Goal: Find specific page/section: Locate a particular part of the current website

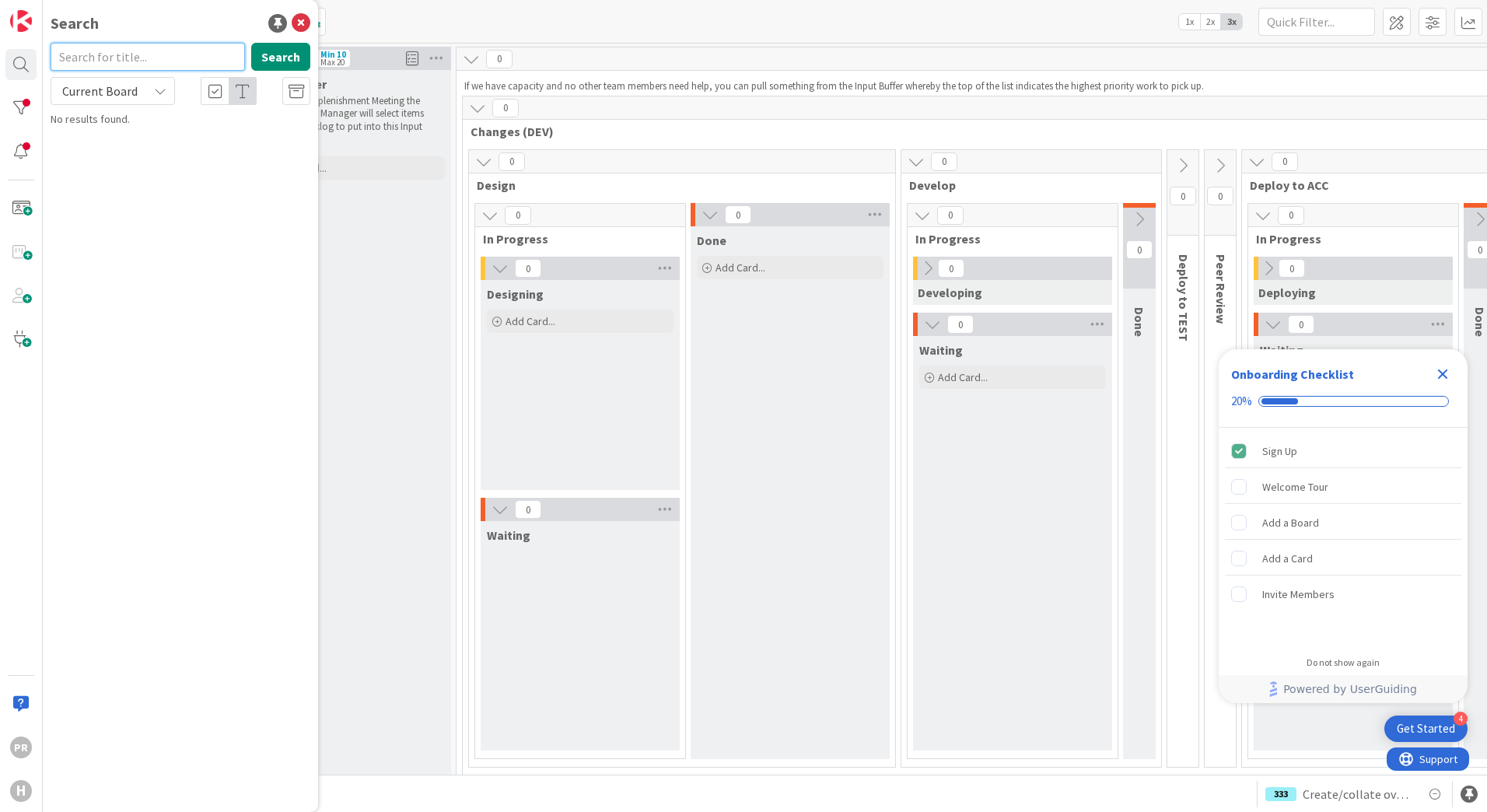
click at [124, 61] on input "text" at bounding box center [148, 57] width 195 height 28
type input "1748"
click at [297, 61] on button "Search" at bounding box center [280, 57] width 59 height 28
click at [132, 96] on span "Current Board" at bounding box center [99, 91] width 76 height 16
click at [126, 151] on span "All Boards" at bounding box center [139, 155] width 162 height 23
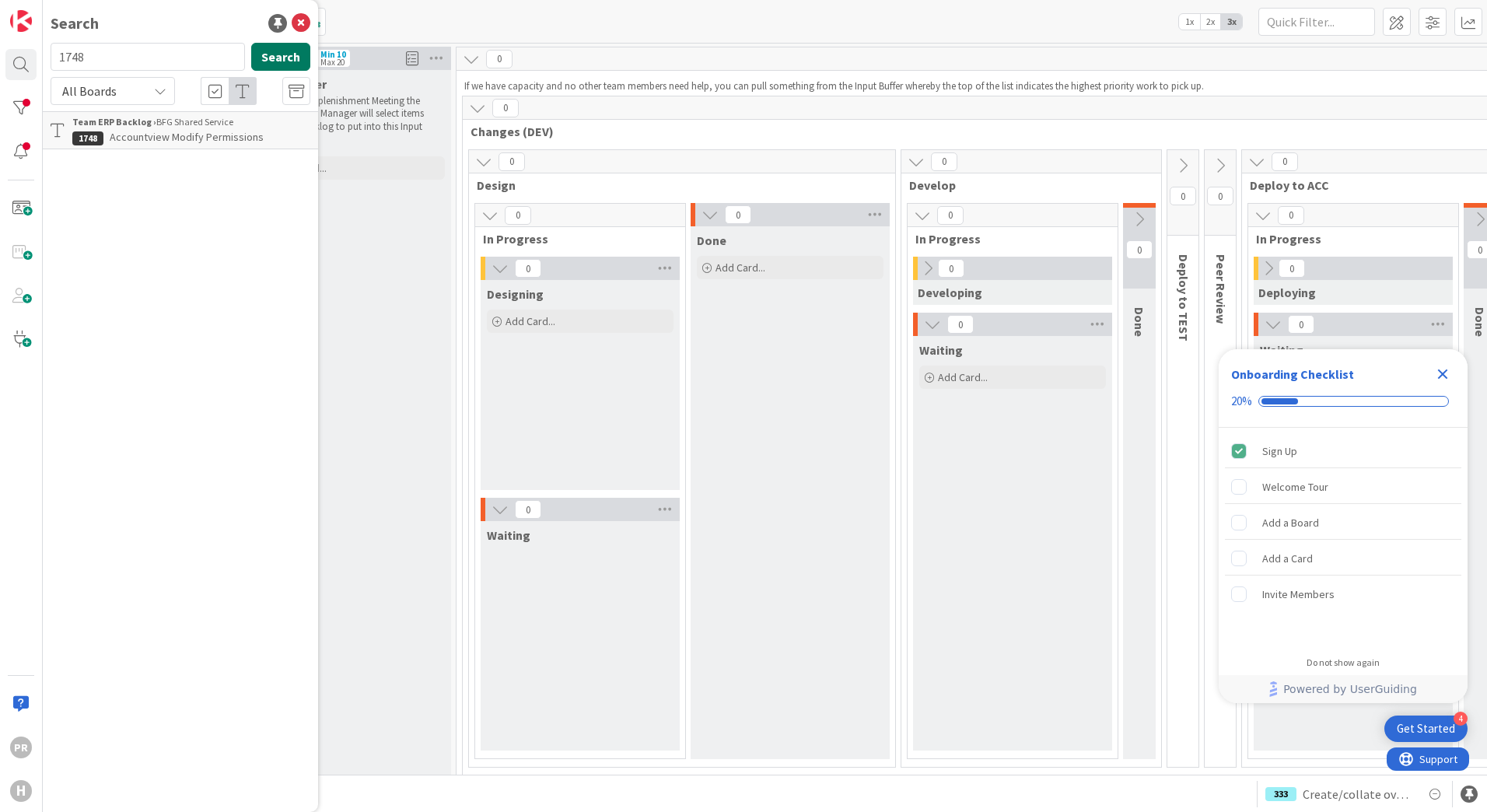
click at [277, 48] on button "Search" at bounding box center [280, 57] width 59 height 28
click at [211, 141] on span "Accountview Modify Permissions" at bounding box center [186, 137] width 154 height 14
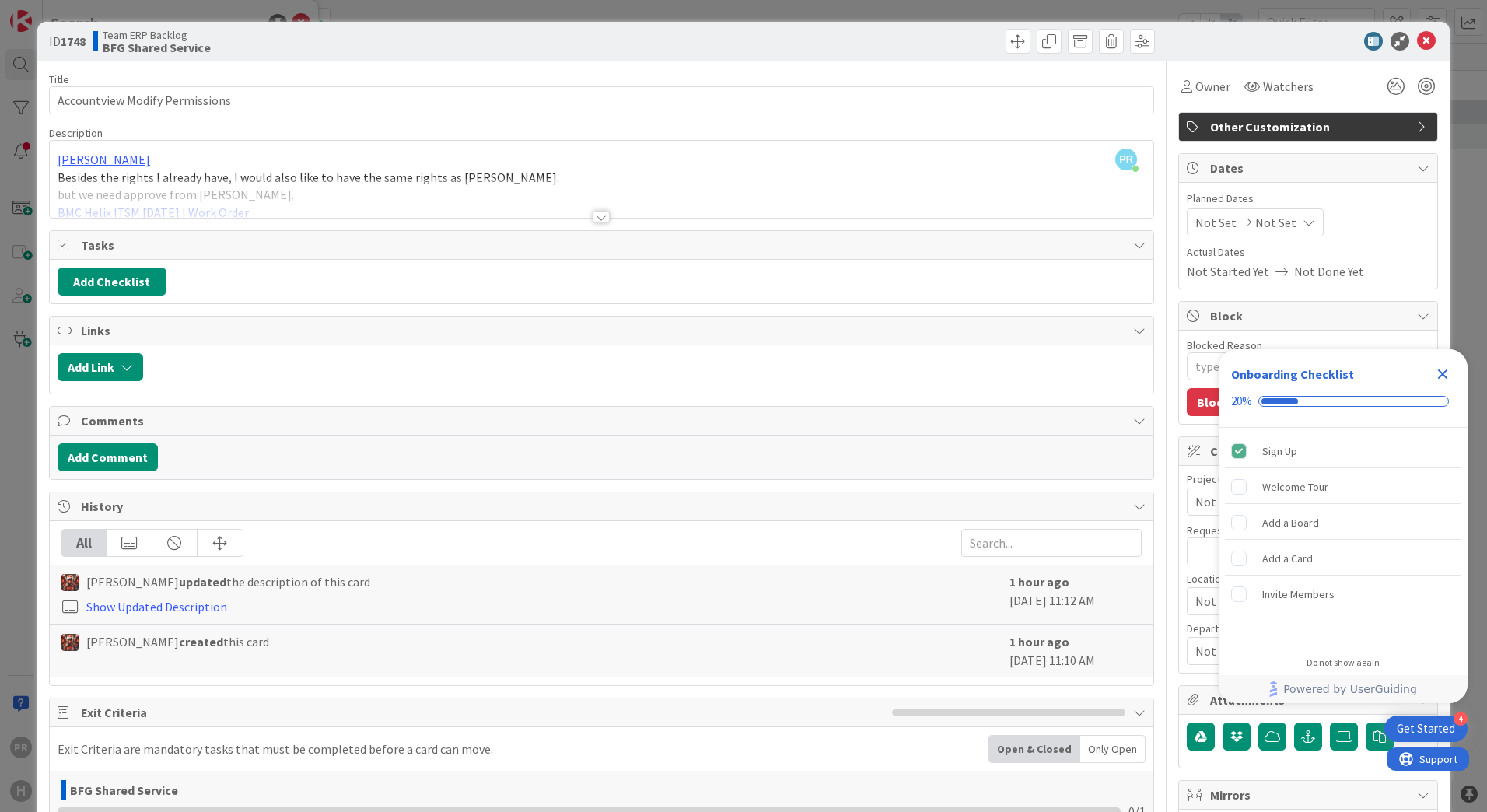
click at [599, 219] on div at bounding box center [601, 216] width 17 height 12
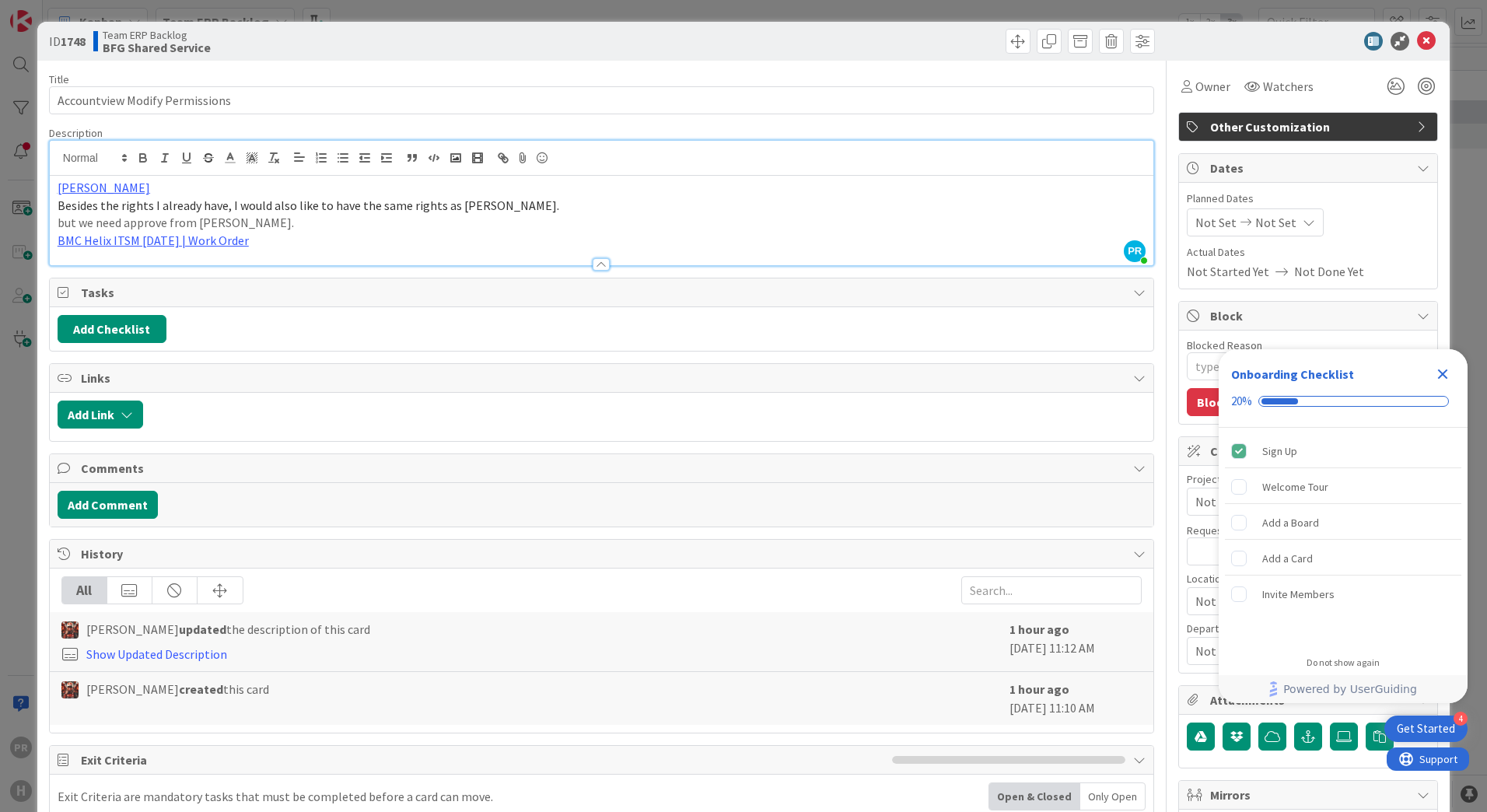
click at [1307, 122] on span "Other Customization" at bounding box center [1309, 127] width 199 height 19
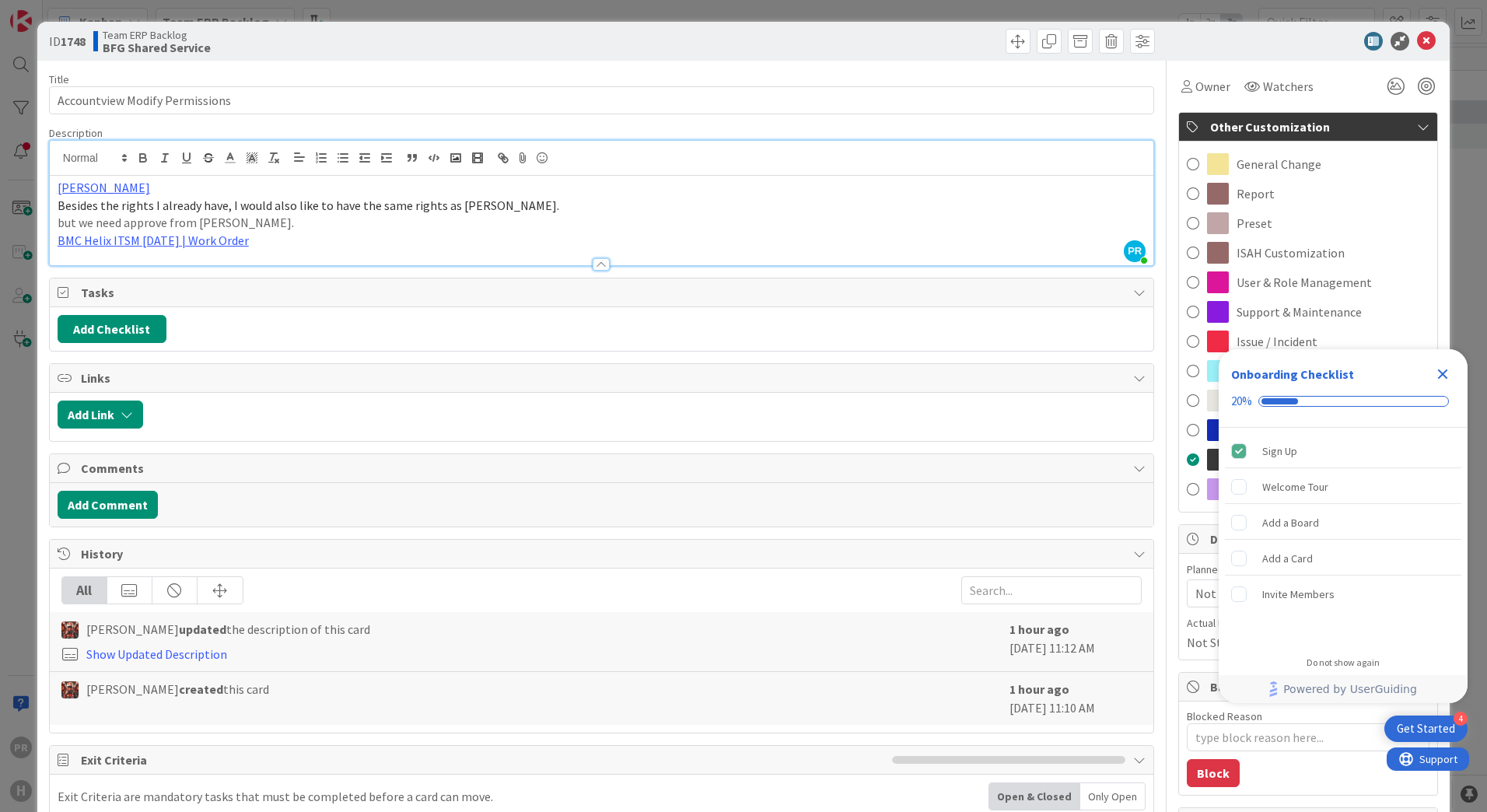
click at [1444, 371] on icon "Close Checklist" at bounding box center [1443, 374] width 10 height 10
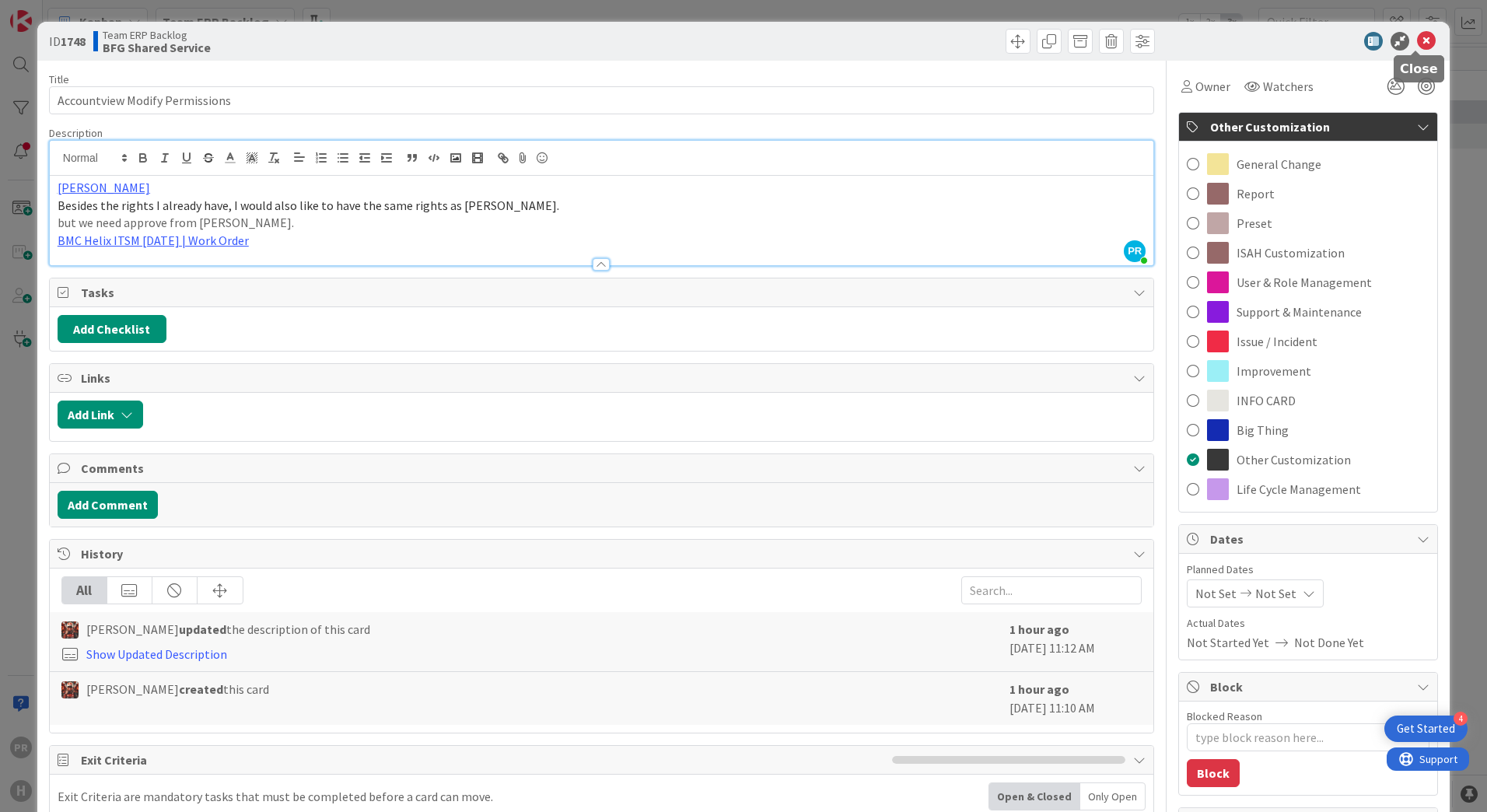
drag, startPoint x: 1417, startPoint y: 36, endPoint x: 1407, endPoint y: 40, distance: 10.8
click at [1417, 36] on icon at bounding box center [1426, 41] width 19 height 19
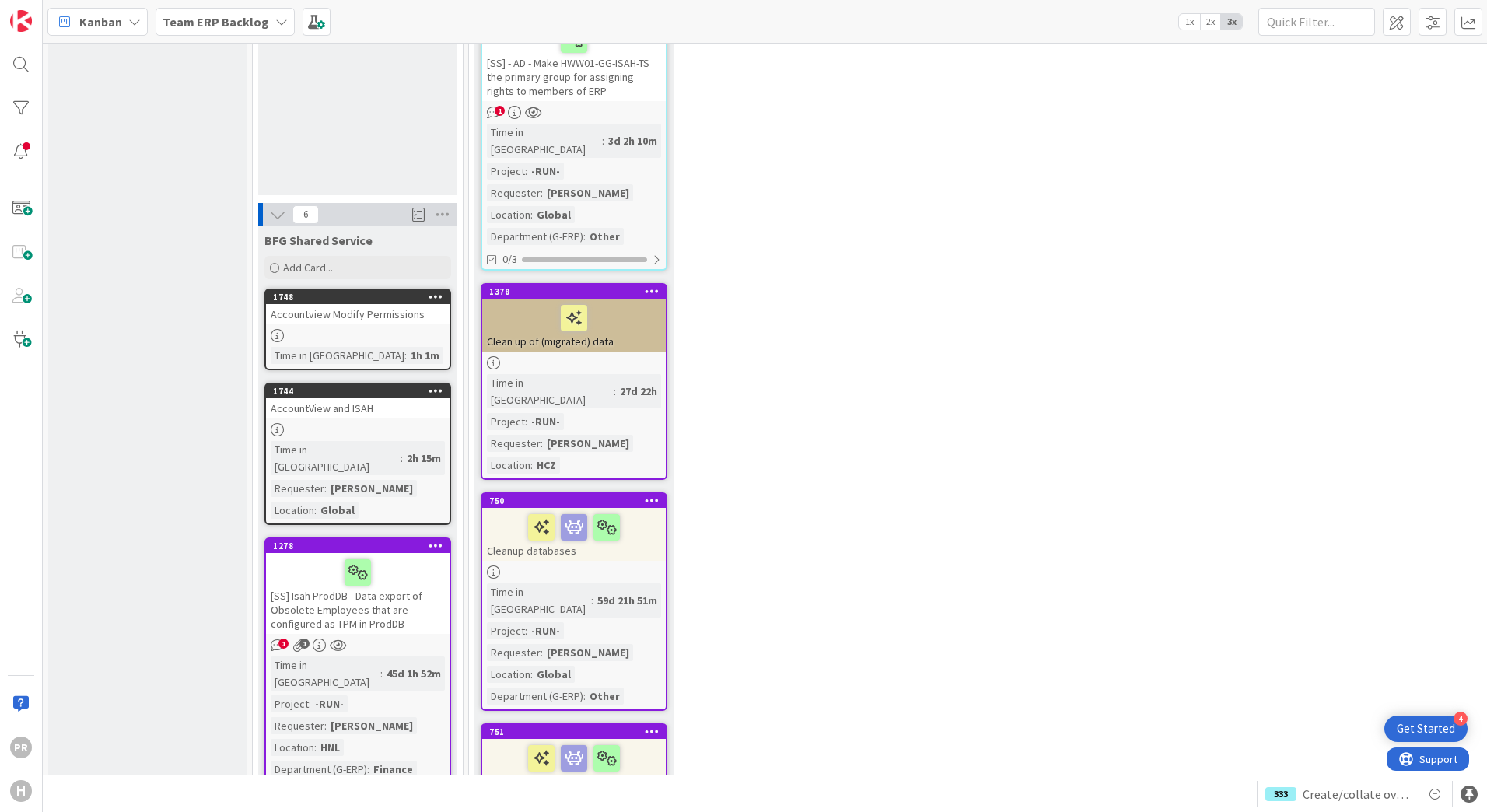
scroll to position [855, 0]
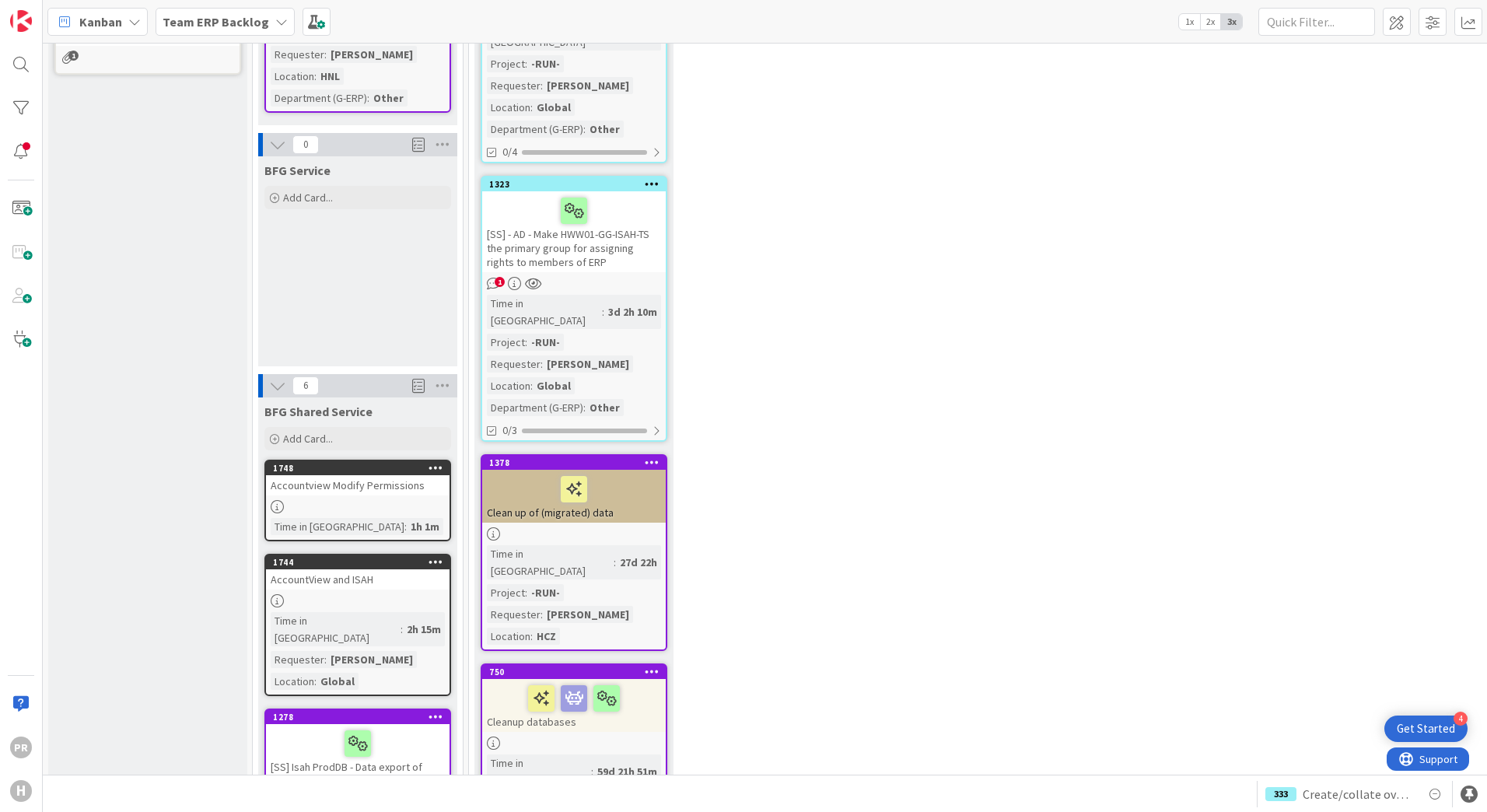
click at [408, 475] on div "Accountview Modify Permissions" at bounding box center [357, 486] width 183 height 21
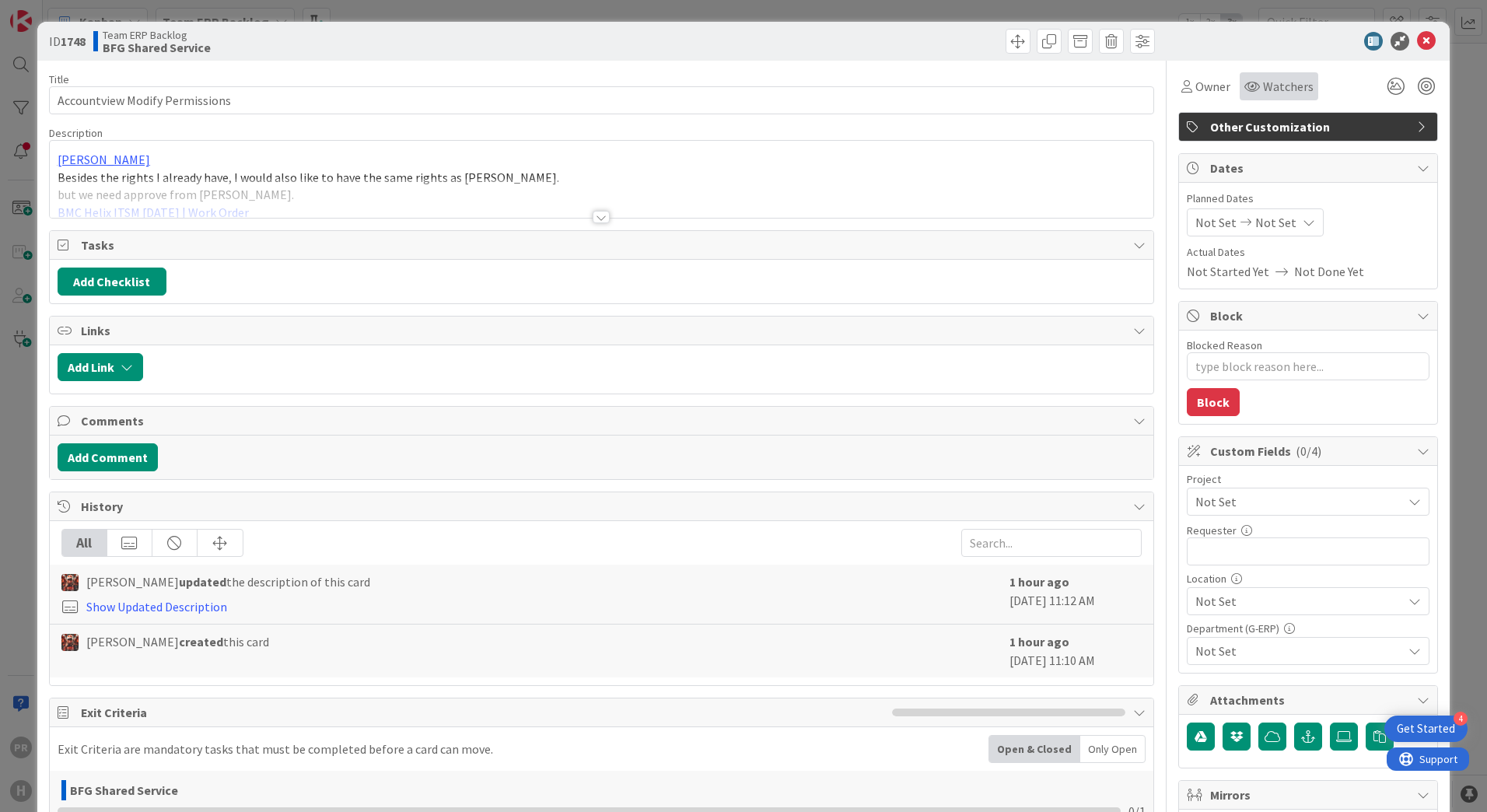
click at [1270, 94] on span "Watchers" at bounding box center [1289, 86] width 51 height 19
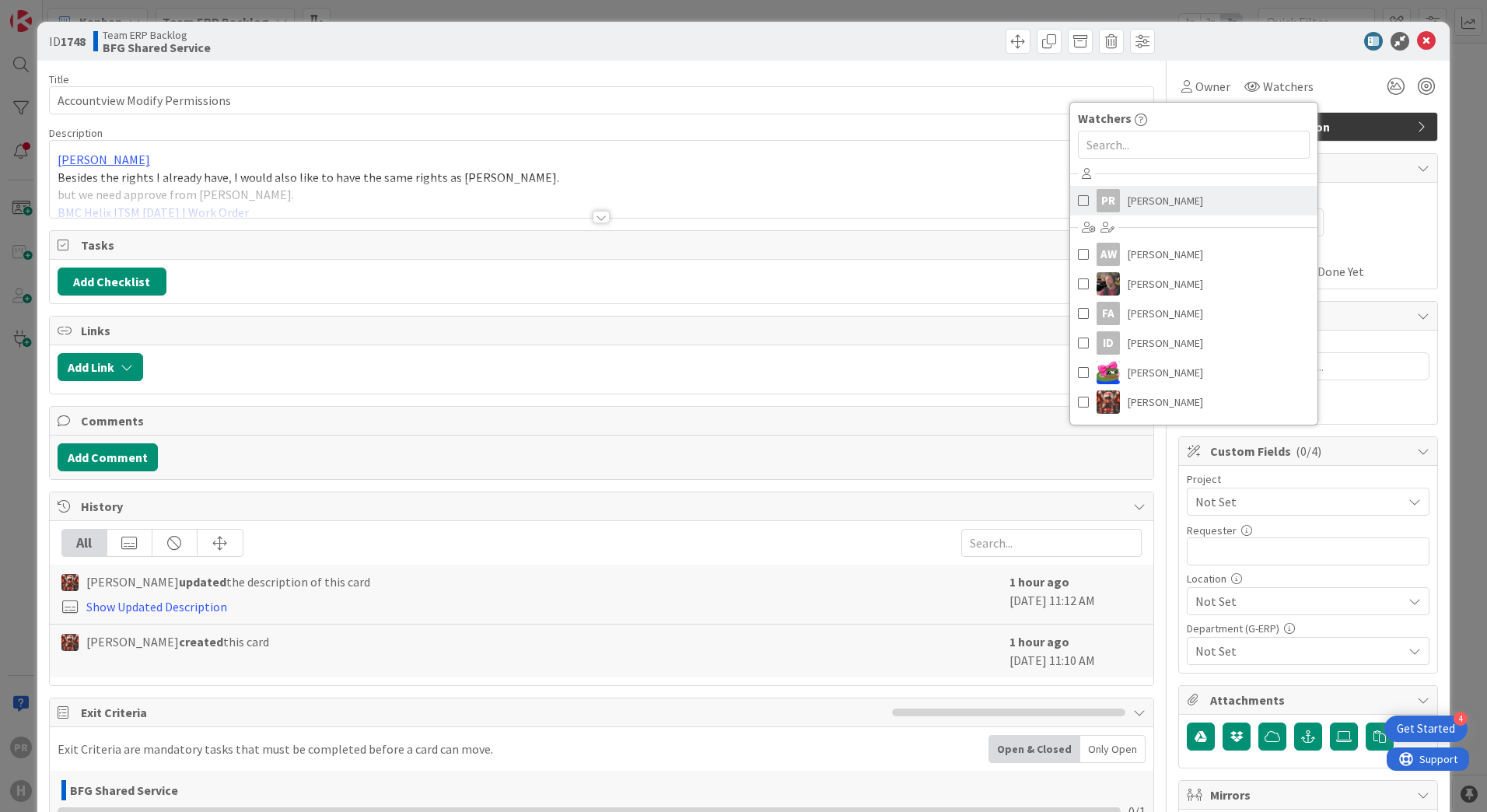
click at [1132, 197] on span "[PERSON_NAME]" at bounding box center [1165, 200] width 76 height 23
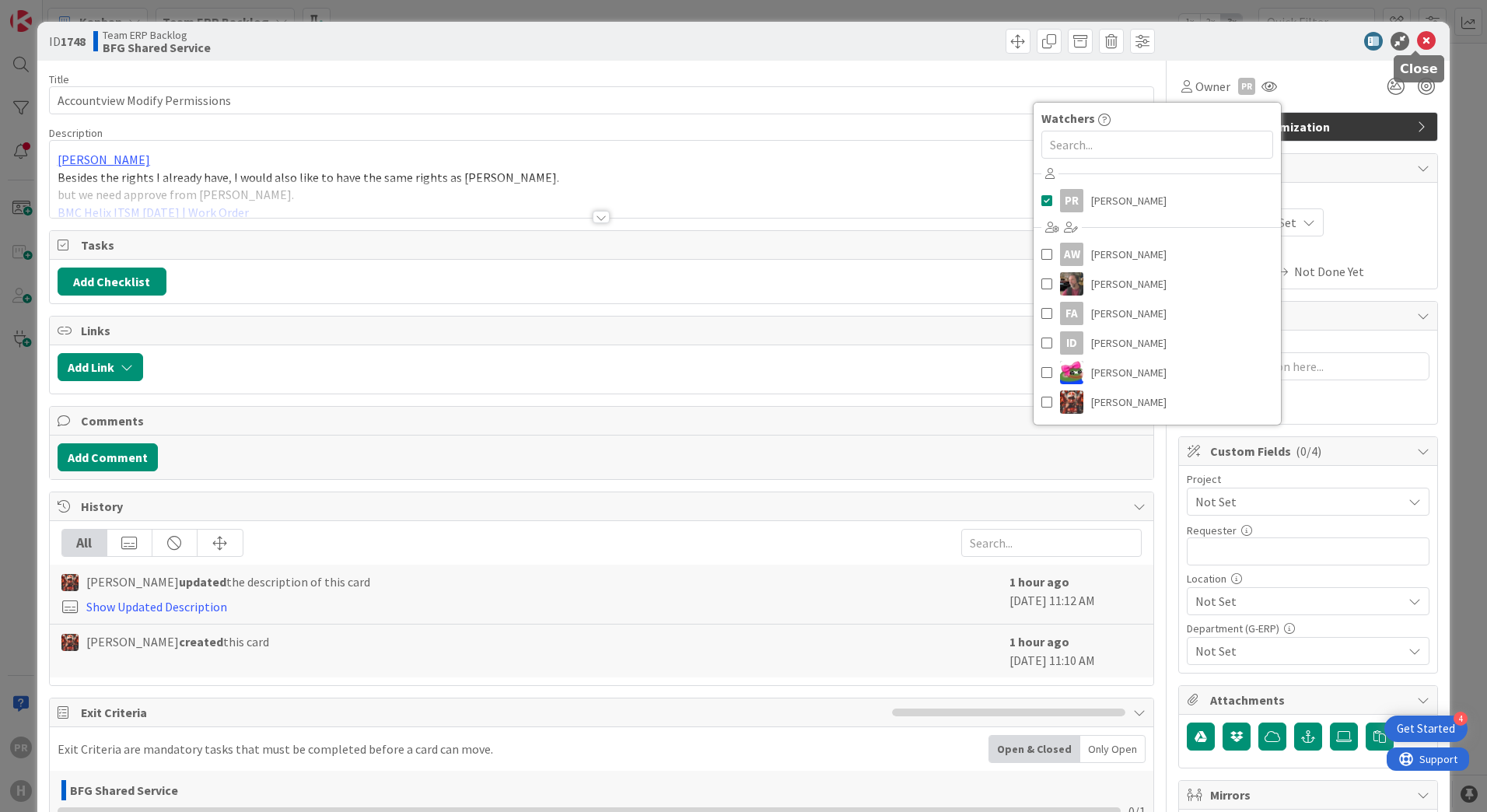
click at [1418, 36] on icon at bounding box center [1426, 41] width 19 height 19
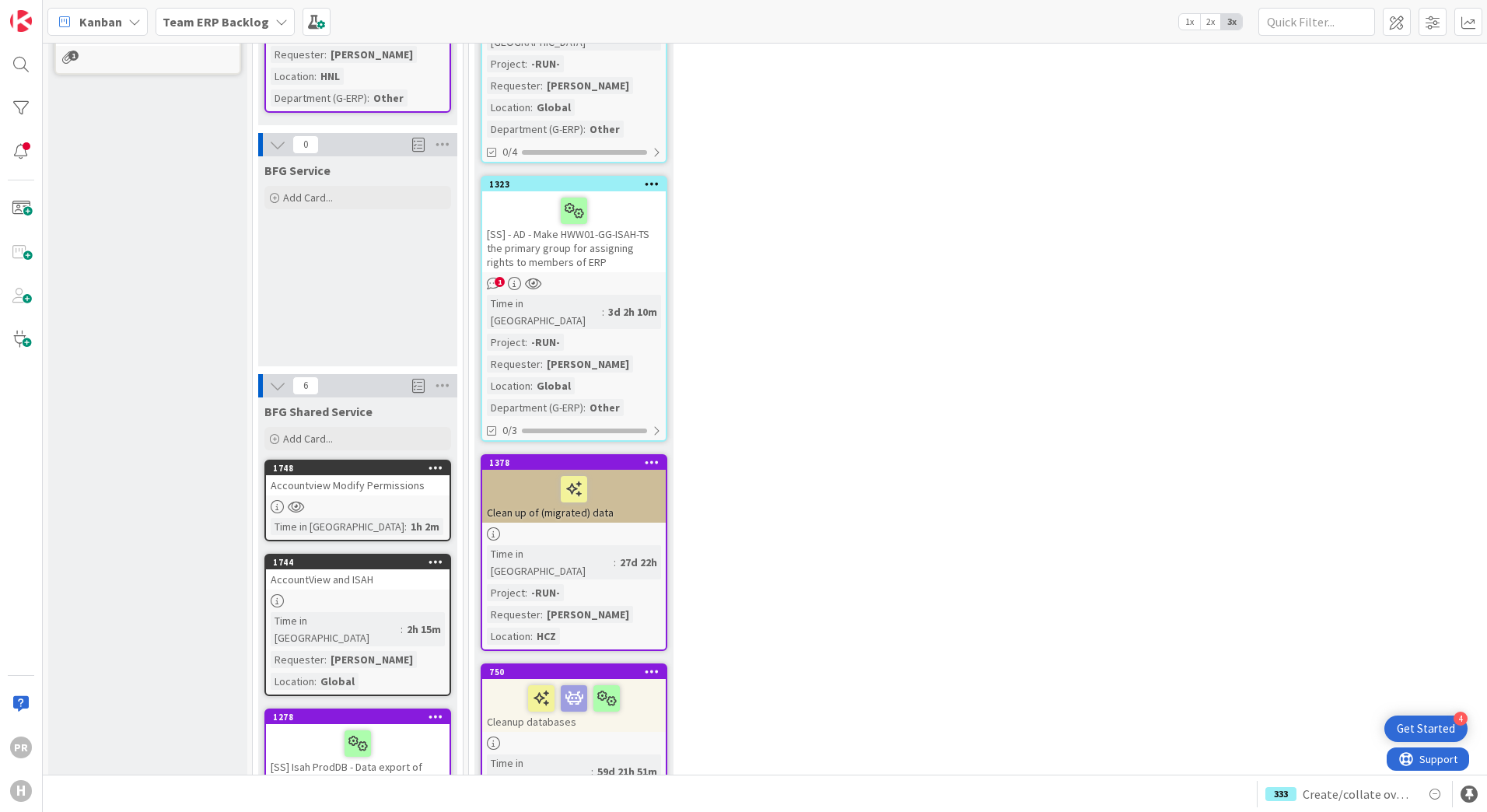
click at [371, 594] on div at bounding box center [357, 601] width 183 height 13
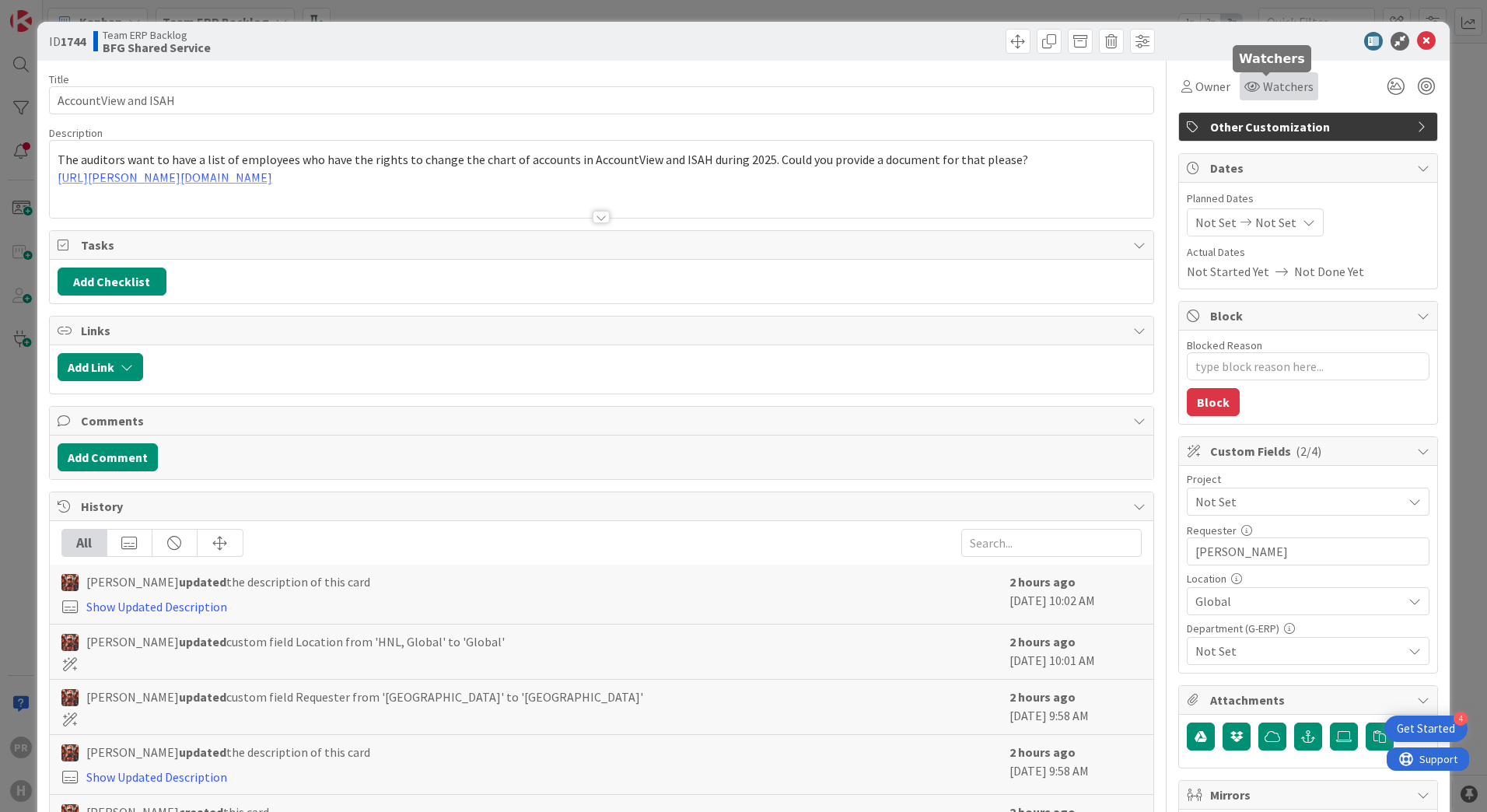
click at [1264, 88] on span "Watchers" at bounding box center [1289, 86] width 51 height 19
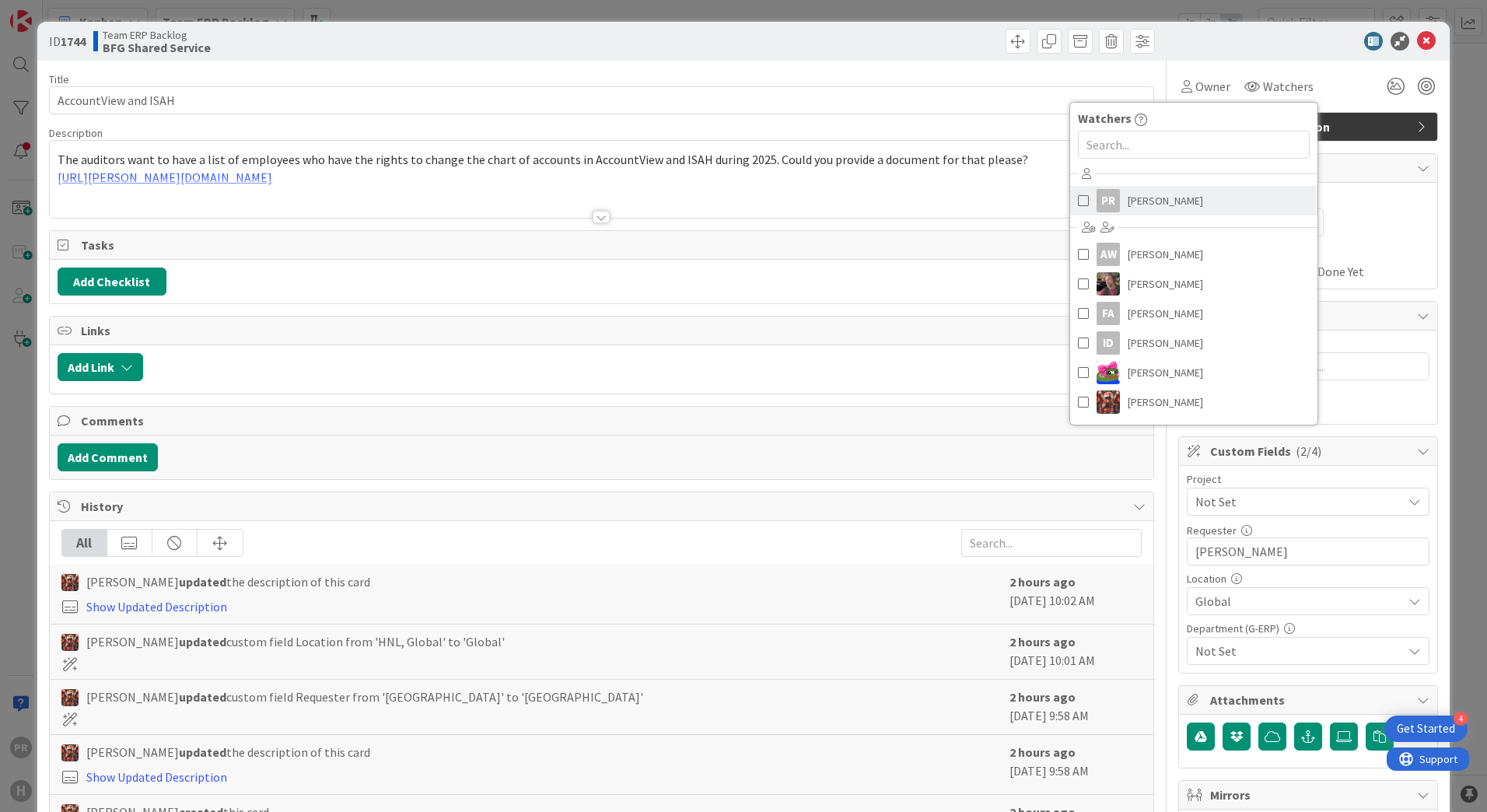
click at [1178, 199] on link "PR [PERSON_NAME]" at bounding box center [1194, 201] width 247 height 30
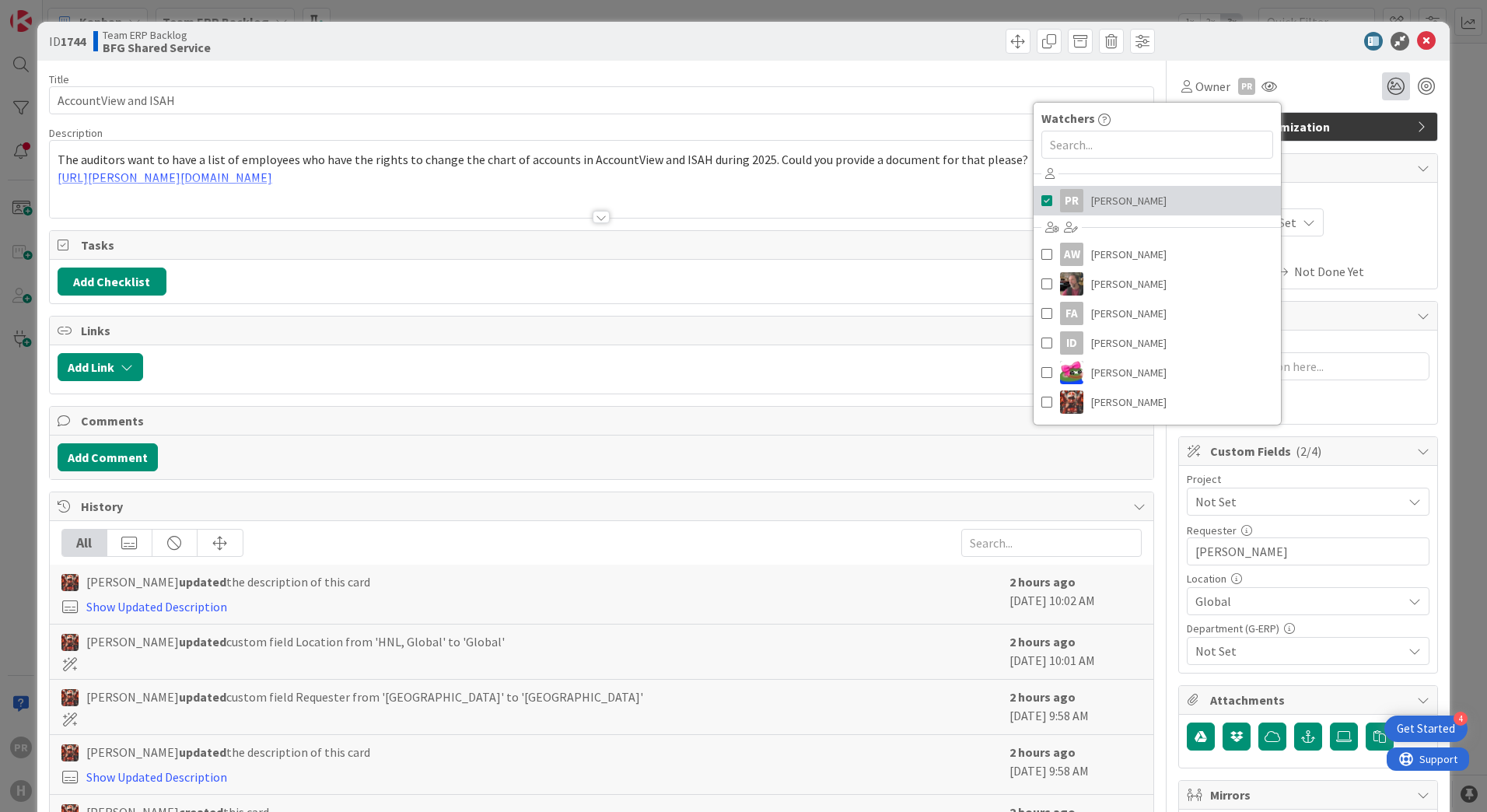
type textarea "x"
click at [1417, 46] on icon at bounding box center [1426, 41] width 19 height 19
